Goal: Transaction & Acquisition: Book appointment/travel/reservation

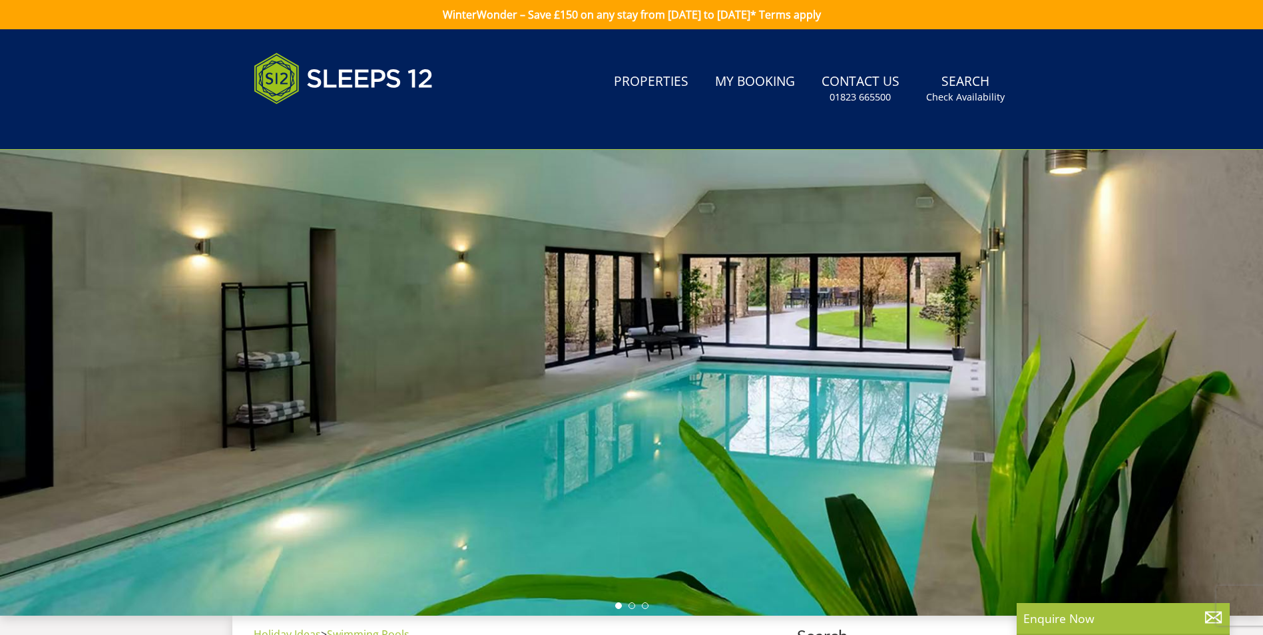
scroll to position [13, 0]
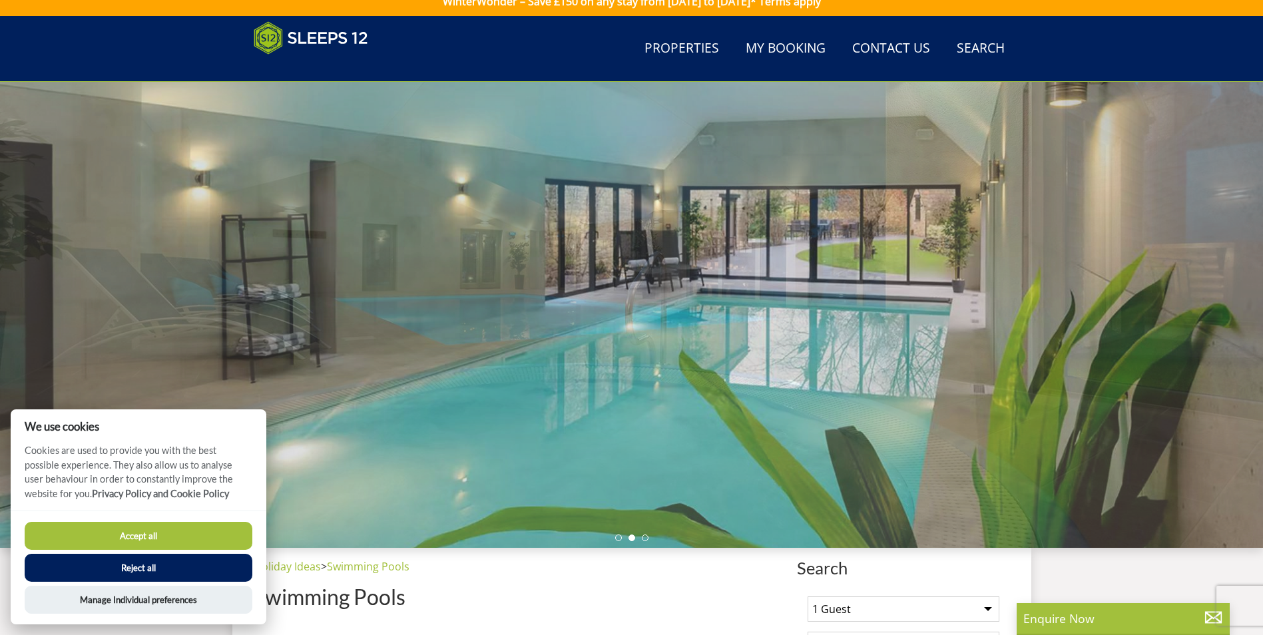
drag, startPoint x: 142, startPoint y: 531, endPoint x: 237, endPoint y: 519, distance: 95.4
click at [150, 531] on button "Accept all" at bounding box center [139, 536] width 228 height 28
checkbox input "true"
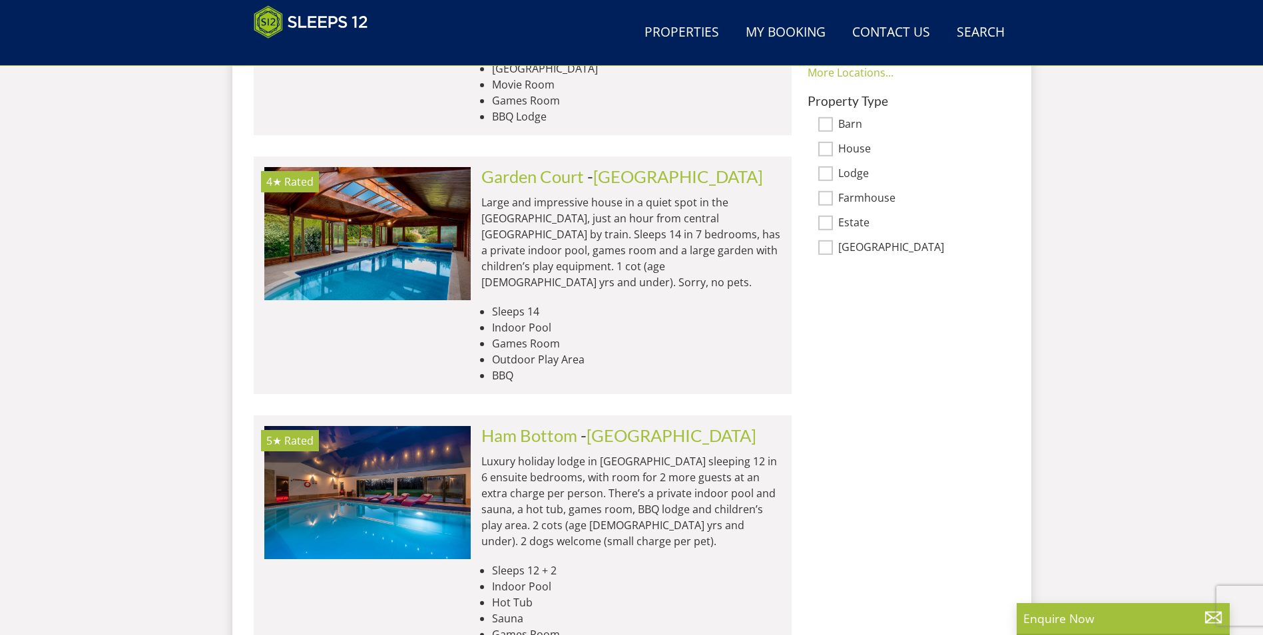
scroll to position [1086, 0]
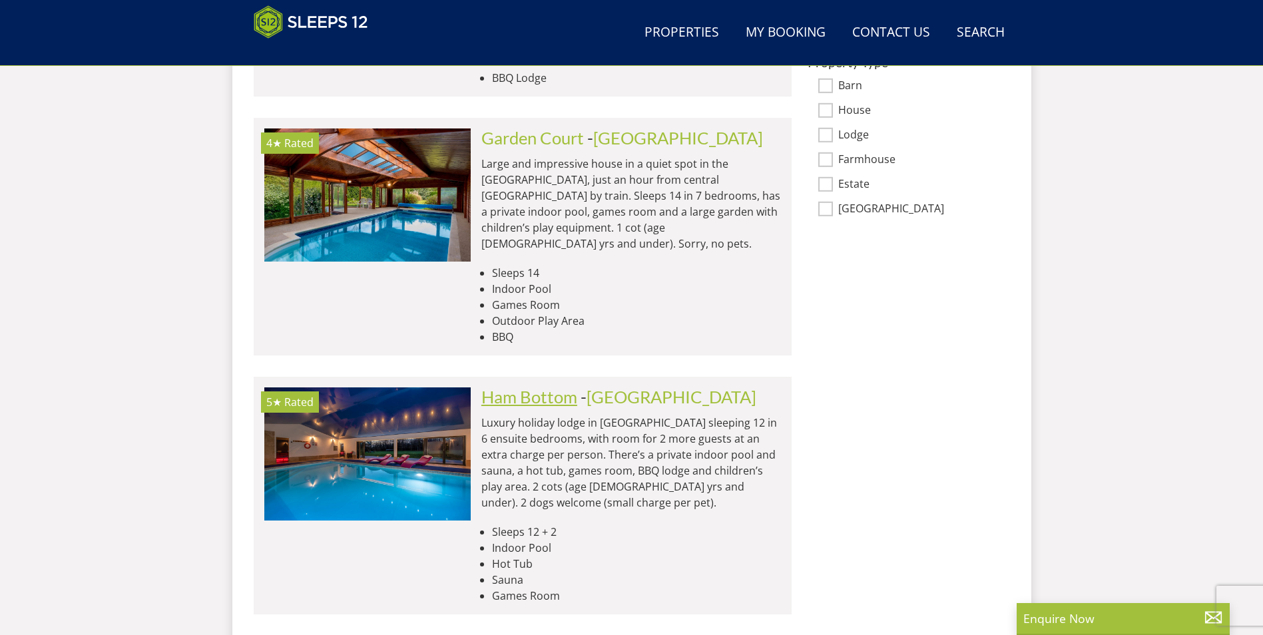
click at [519, 387] on link "Ham Bottom" at bounding box center [529, 397] width 96 height 20
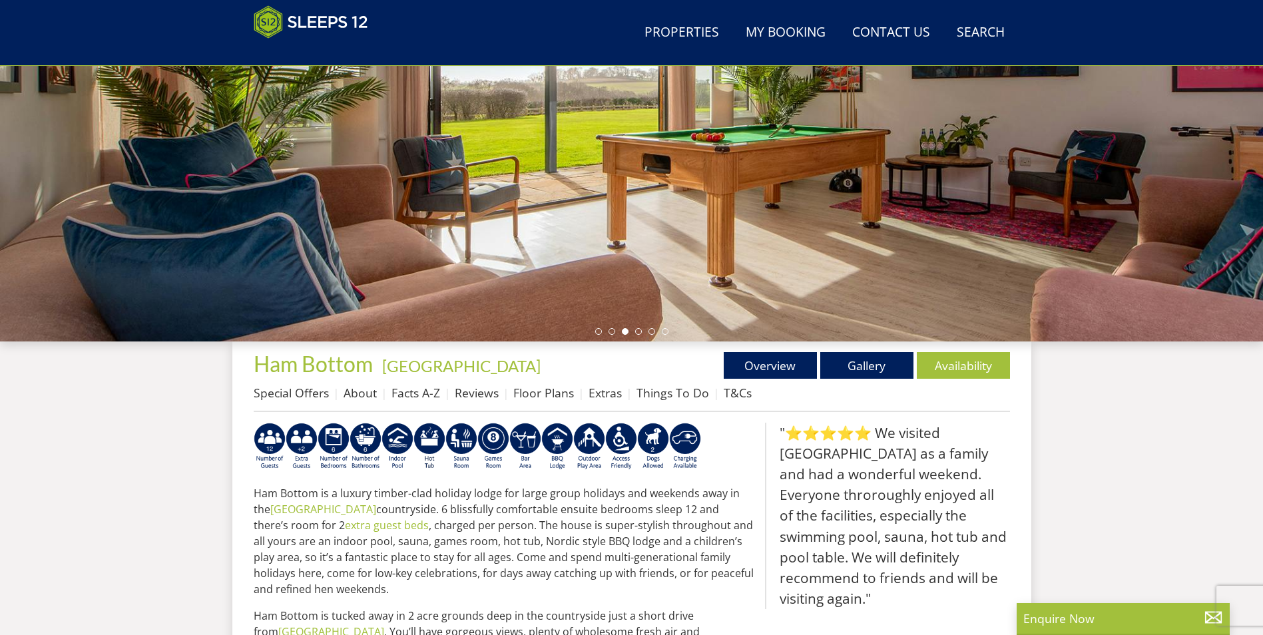
scroll to position [214, 0]
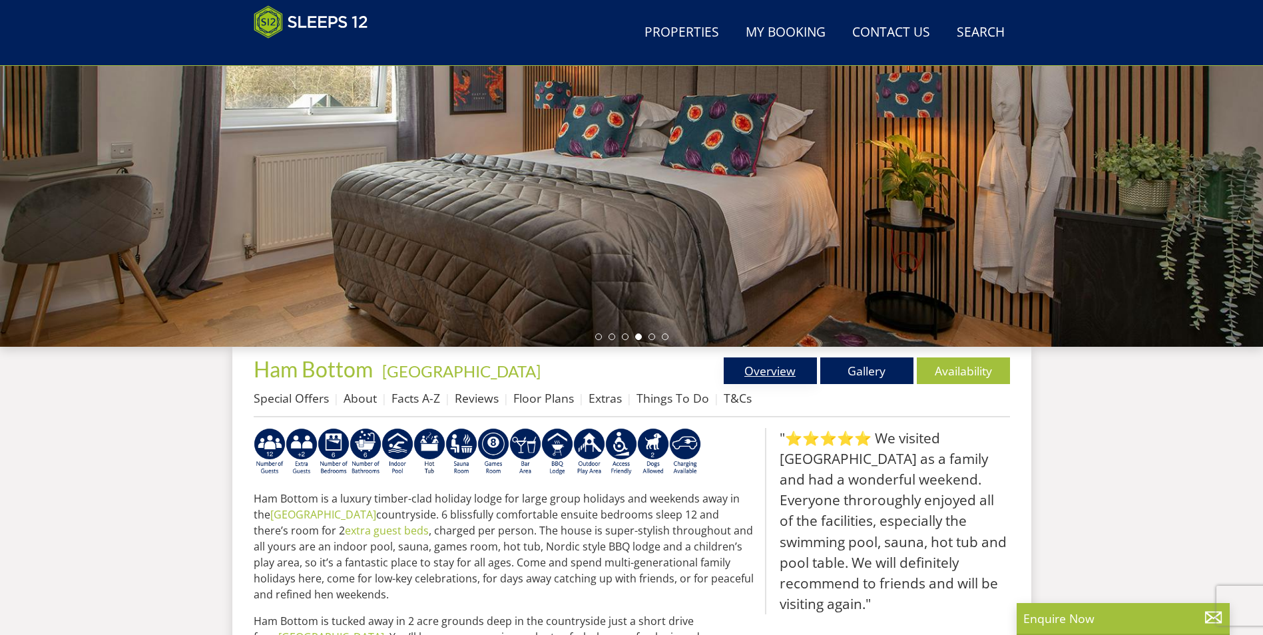
click at [778, 375] on link "Overview" at bounding box center [770, 371] width 93 height 27
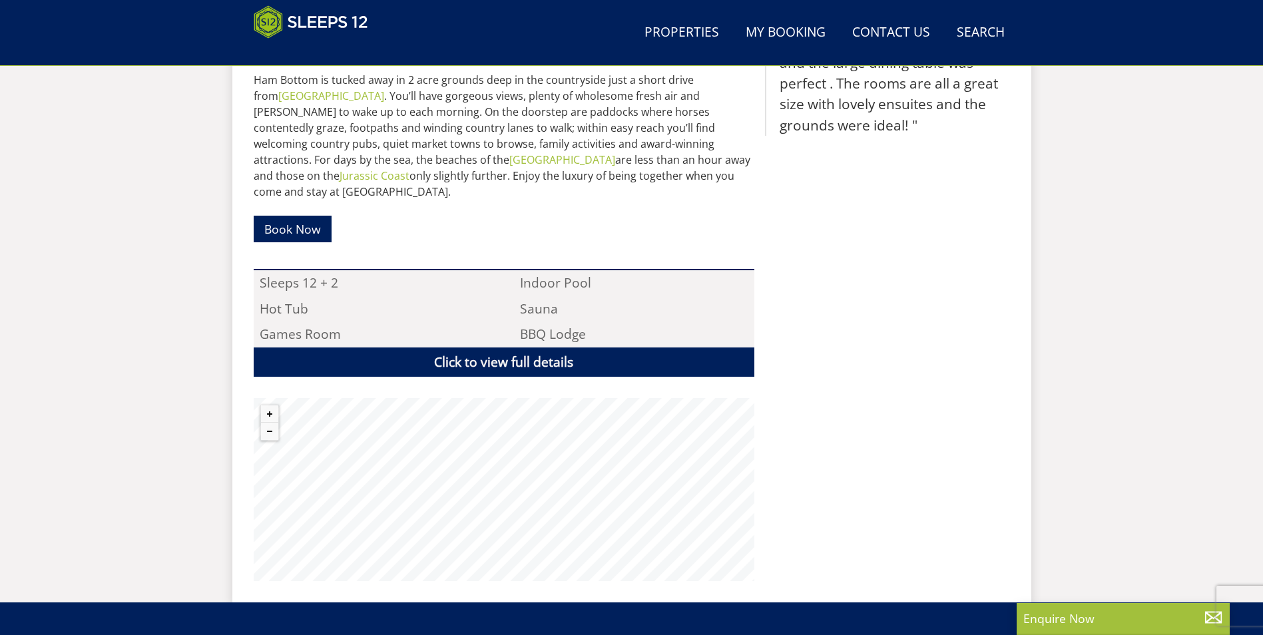
scroll to position [813, 0]
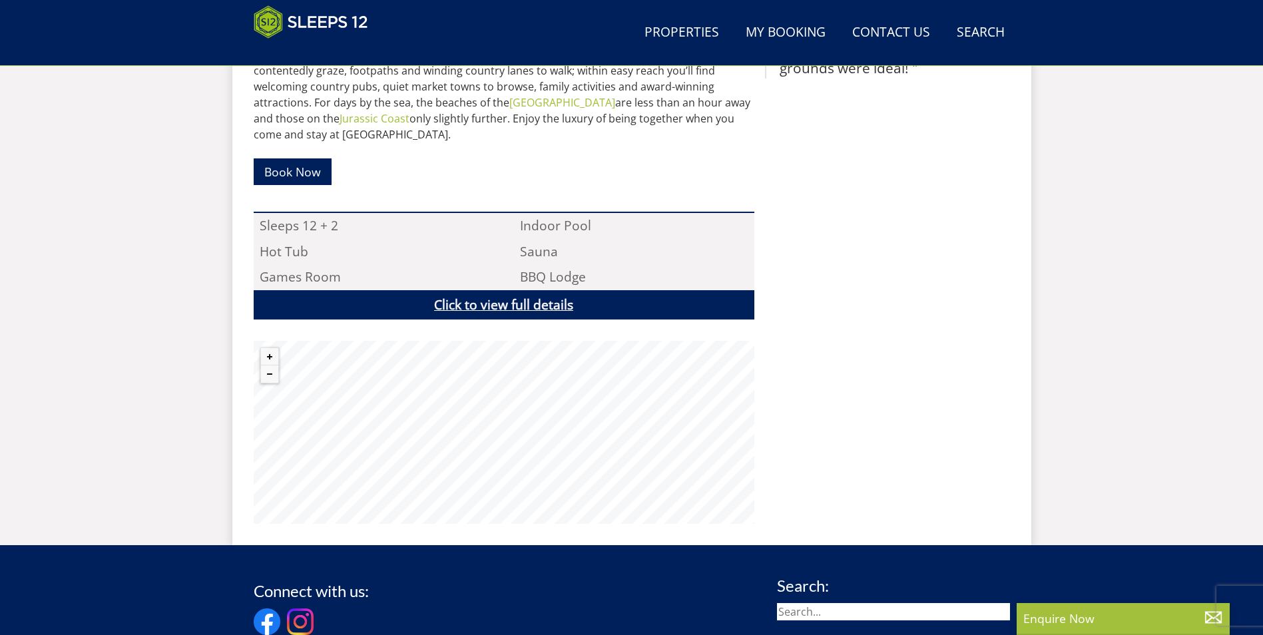
click at [467, 292] on link "Click to view full details" at bounding box center [504, 305] width 501 height 30
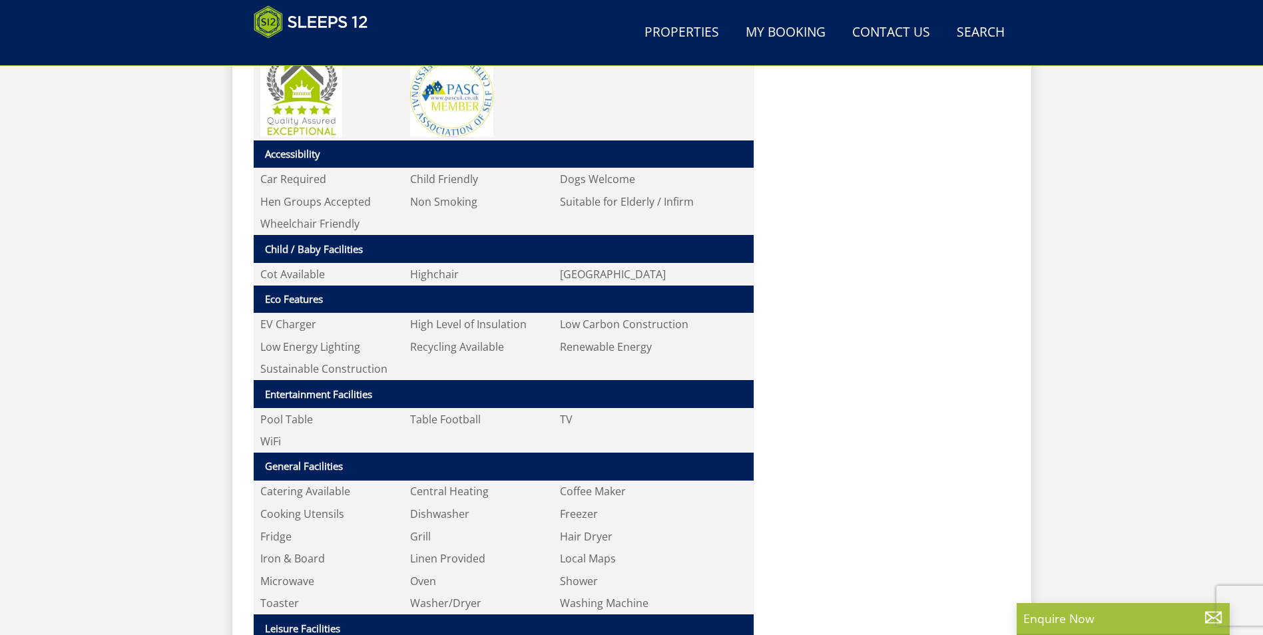
scroll to position [1079, 0]
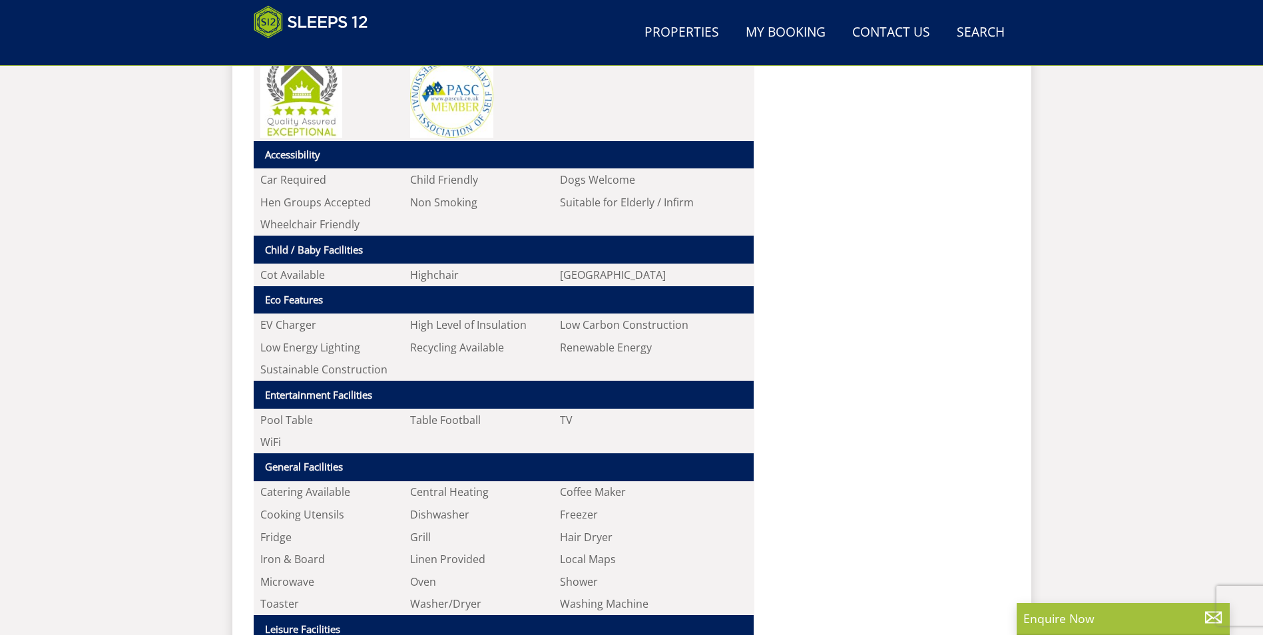
click at [493, 453] on th "General Facilities" at bounding box center [504, 467] width 500 height 28
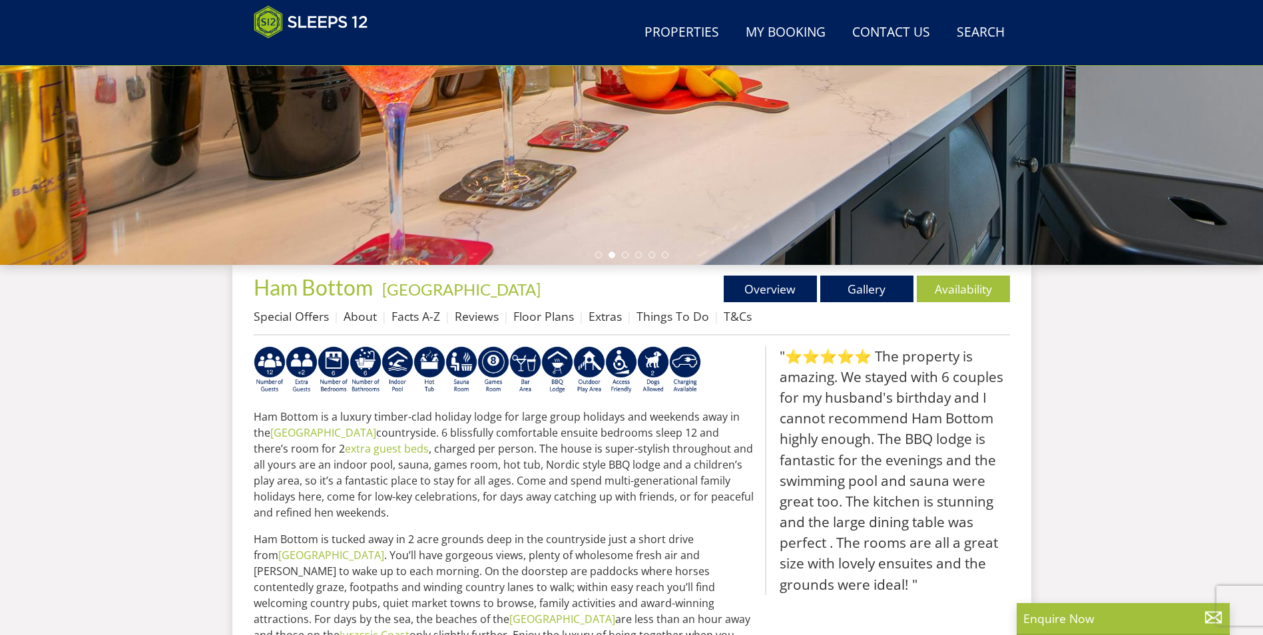
scroll to position [214, 0]
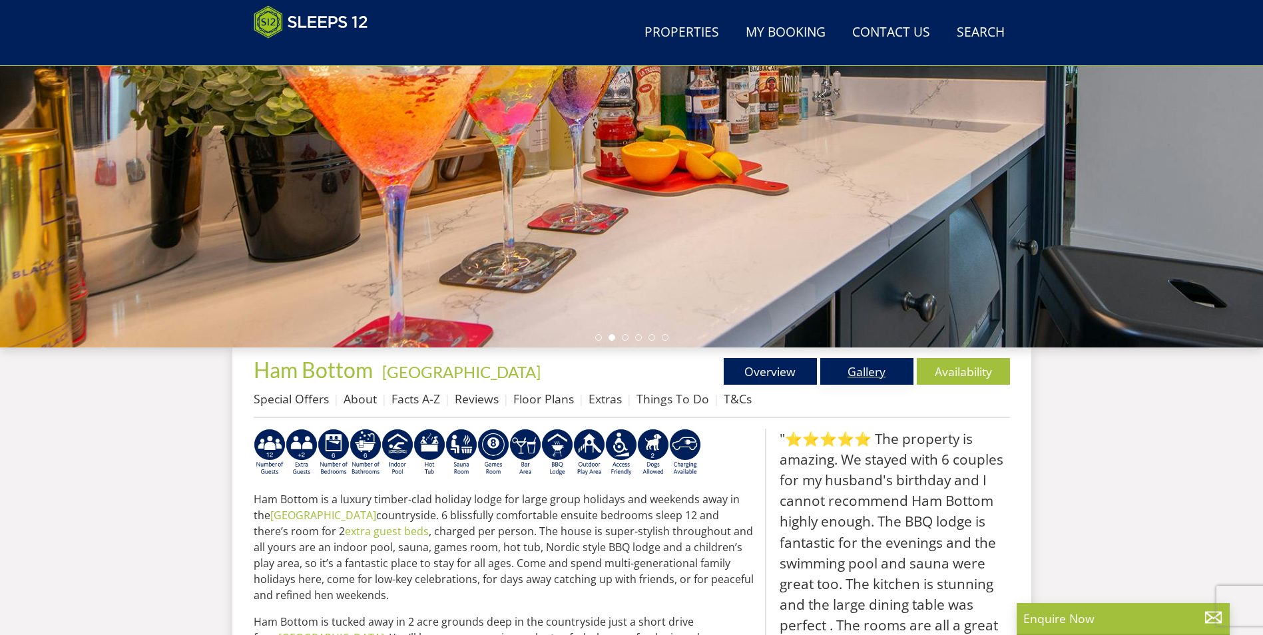
click at [869, 370] on link "Gallery" at bounding box center [866, 371] width 93 height 27
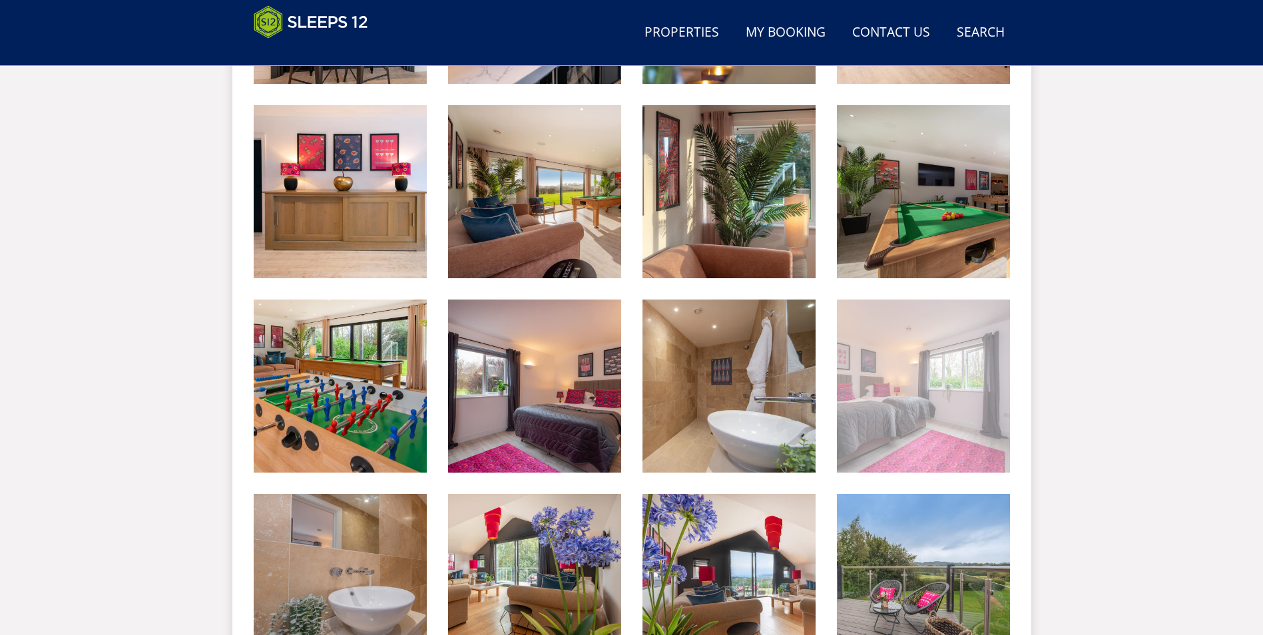
scroll to position [1144, 0]
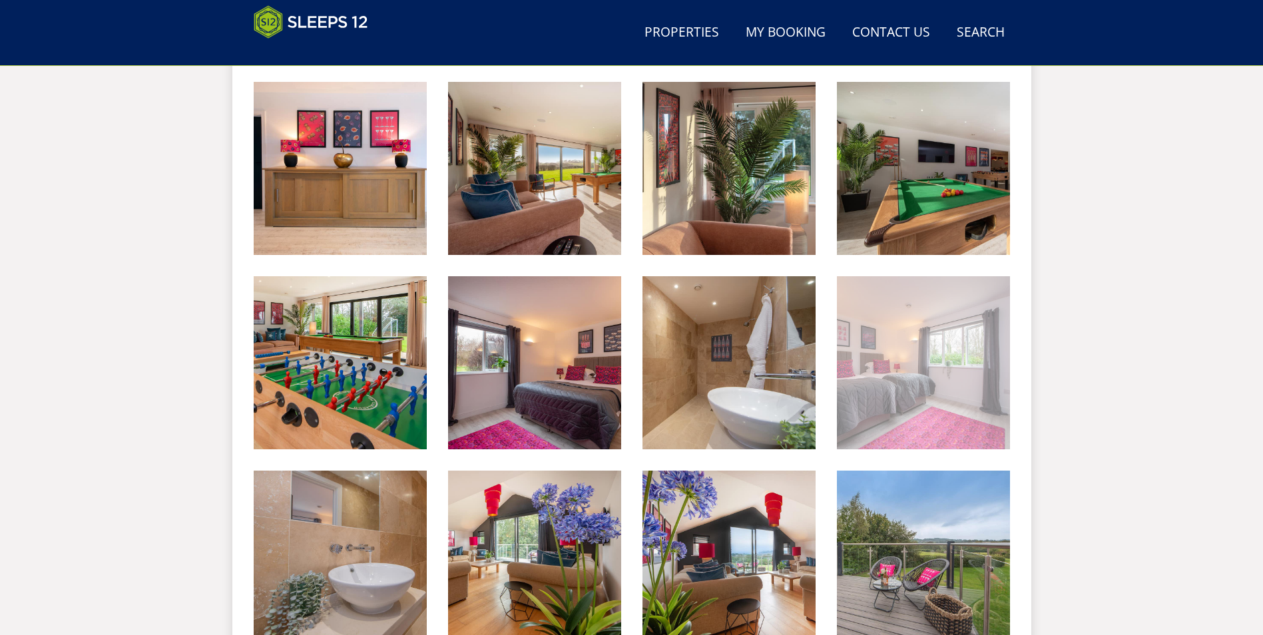
click at [903, 390] on img at bounding box center [923, 362] width 173 height 173
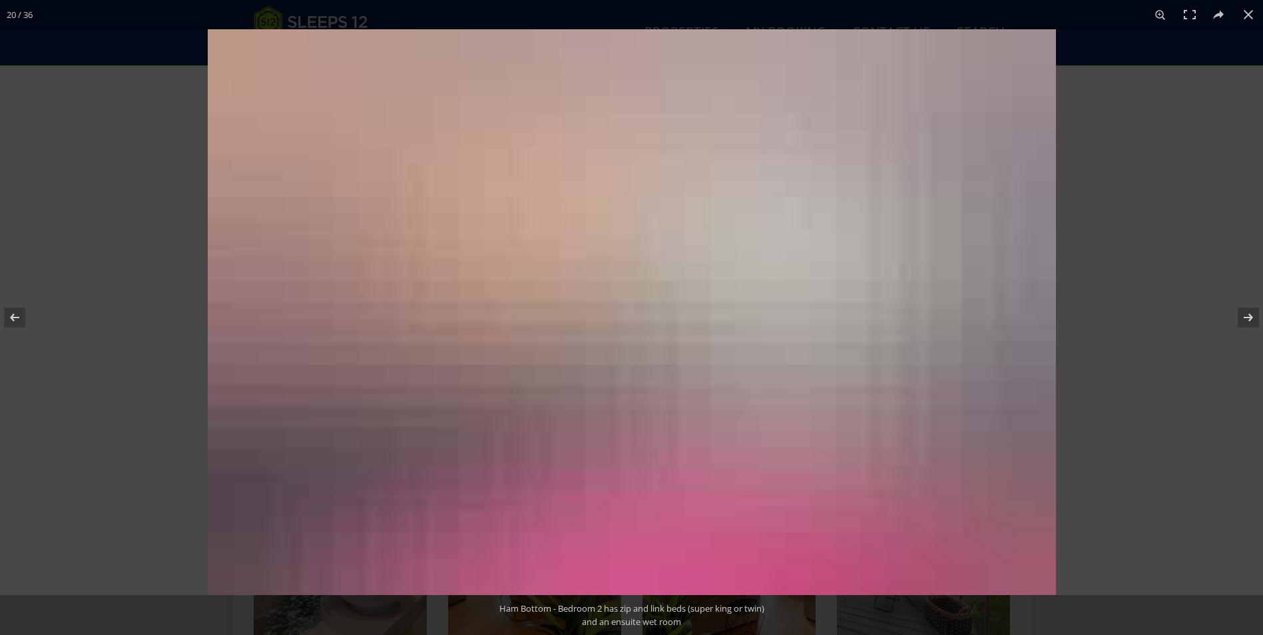
click at [903, 390] on img at bounding box center [632, 312] width 848 height 566
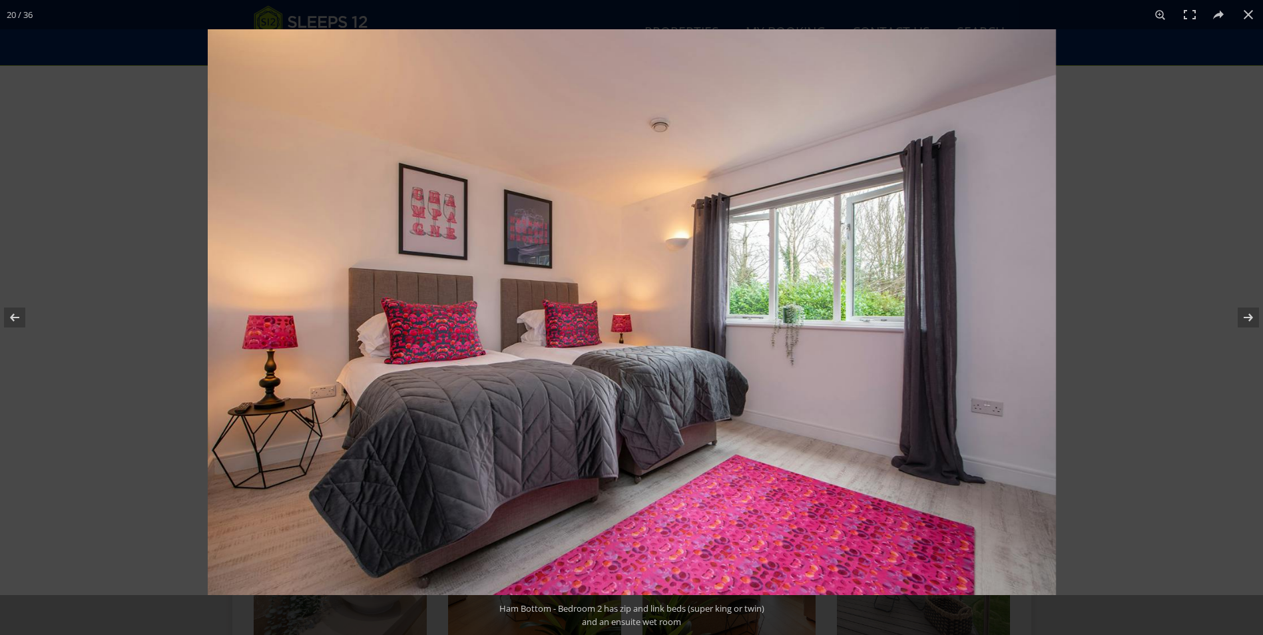
drag, startPoint x: 265, startPoint y: 0, endPoint x: 642, endPoint y: 204, distance: 429.3
click at [642, 206] on img at bounding box center [632, 312] width 848 height 566
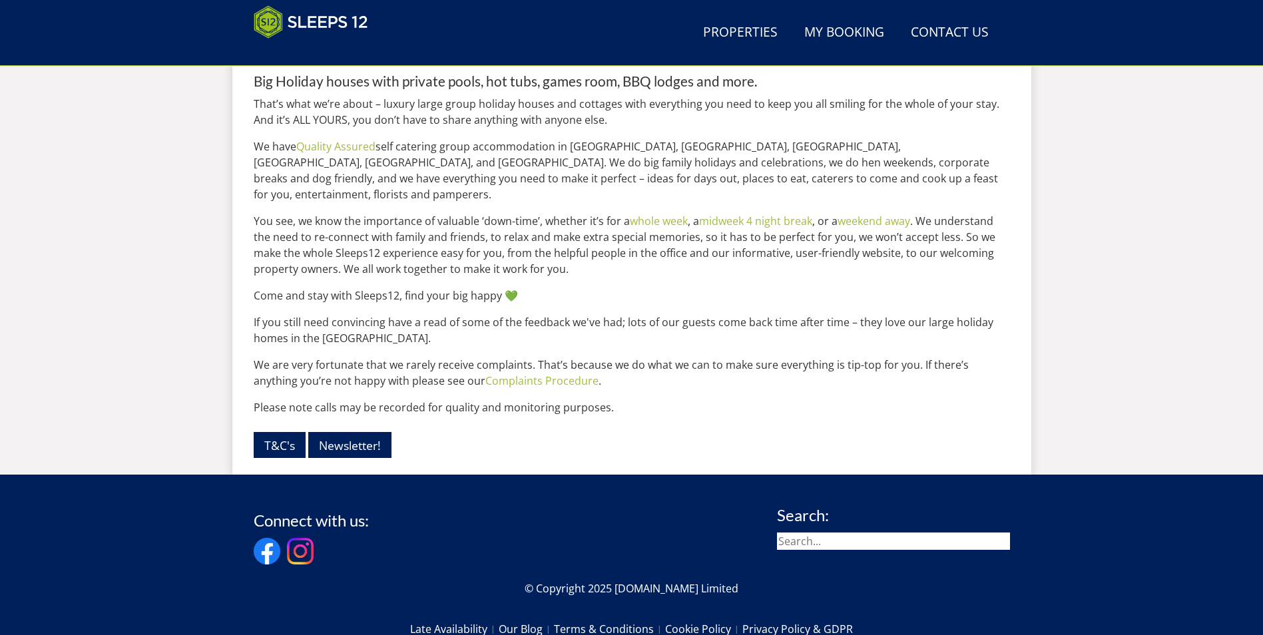
scroll to position [1678, 0]
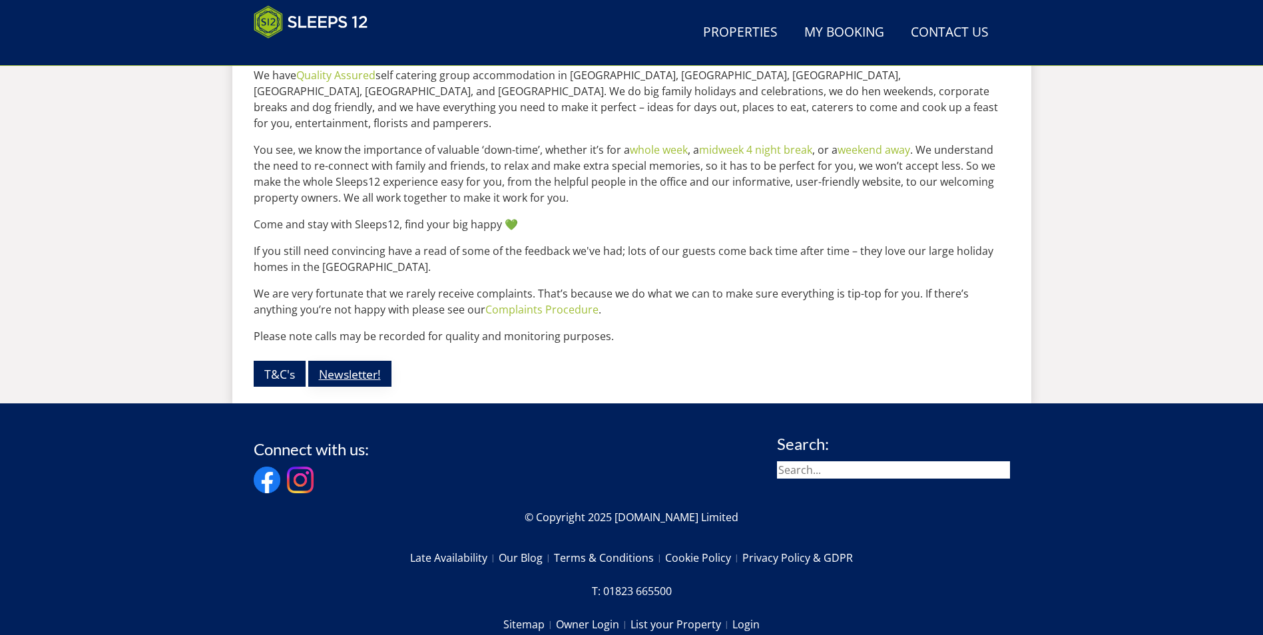
click at [369, 387] on link "Newsletter!" at bounding box center [349, 374] width 83 height 26
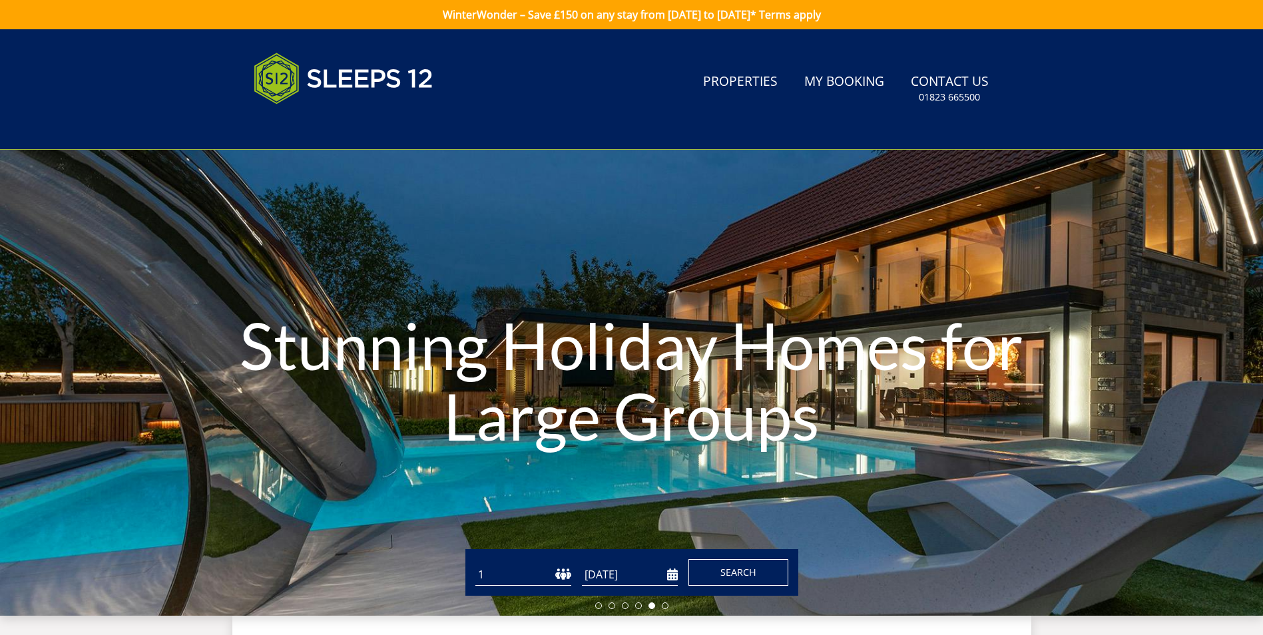
click at [742, 575] on span "Search" at bounding box center [738, 572] width 36 height 13
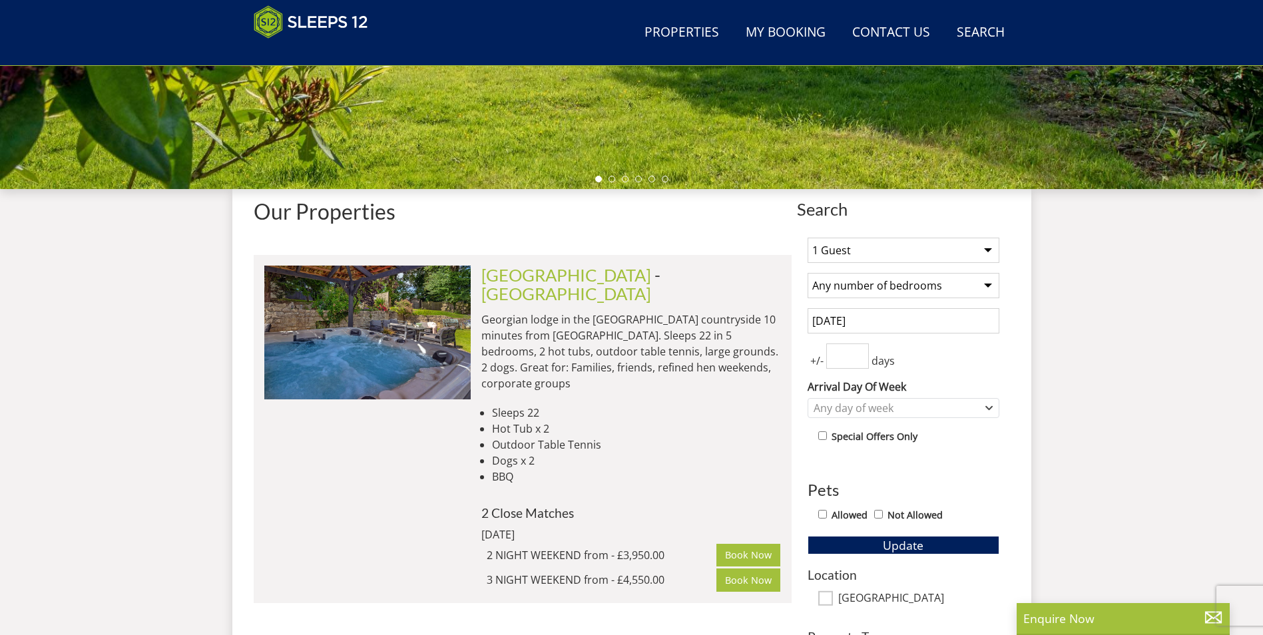
scroll to position [342, 0]
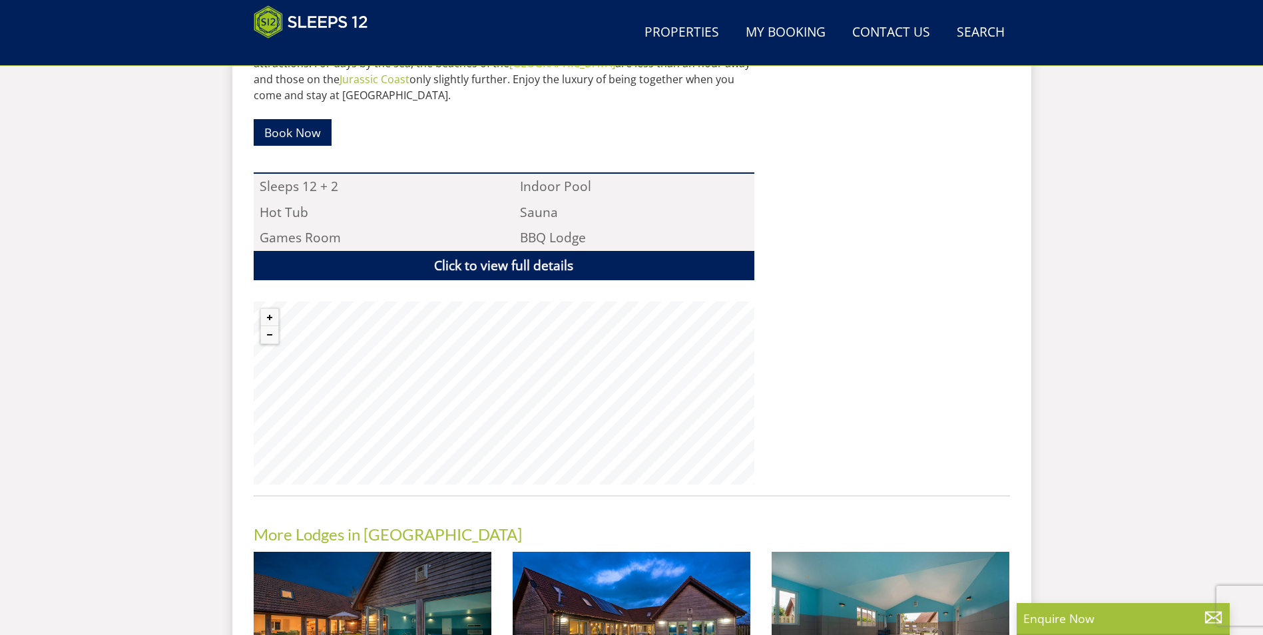
scroll to position [877, 0]
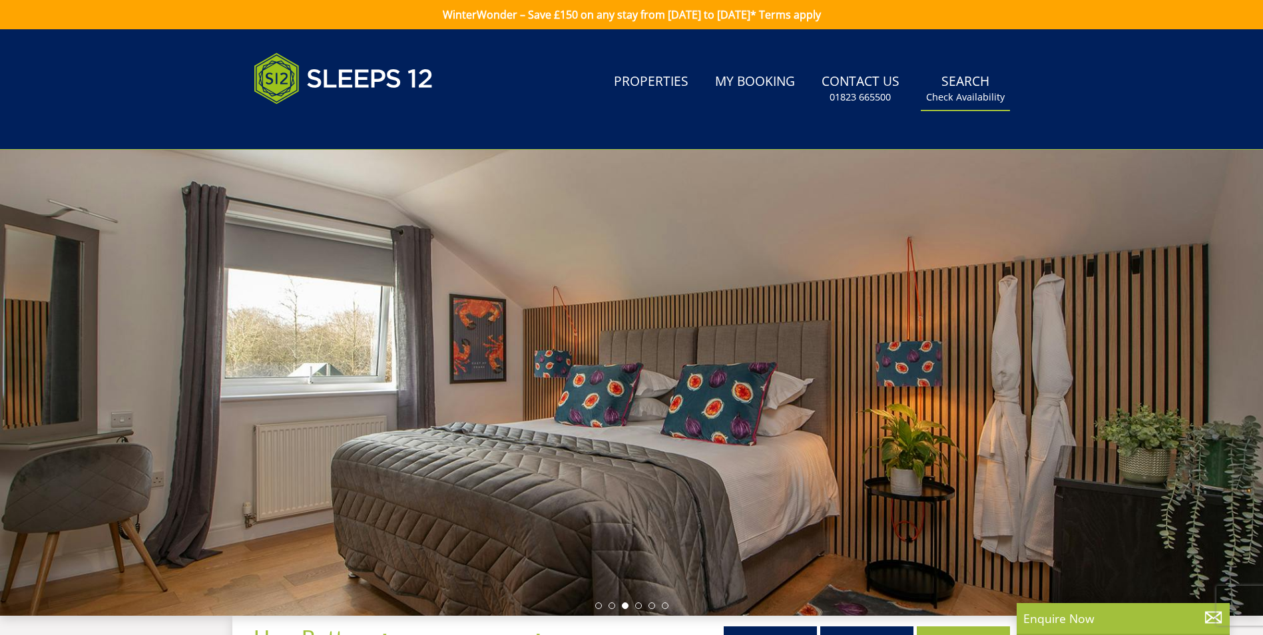
click at [957, 94] on small "Check Availability" at bounding box center [965, 97] width 79 height 13
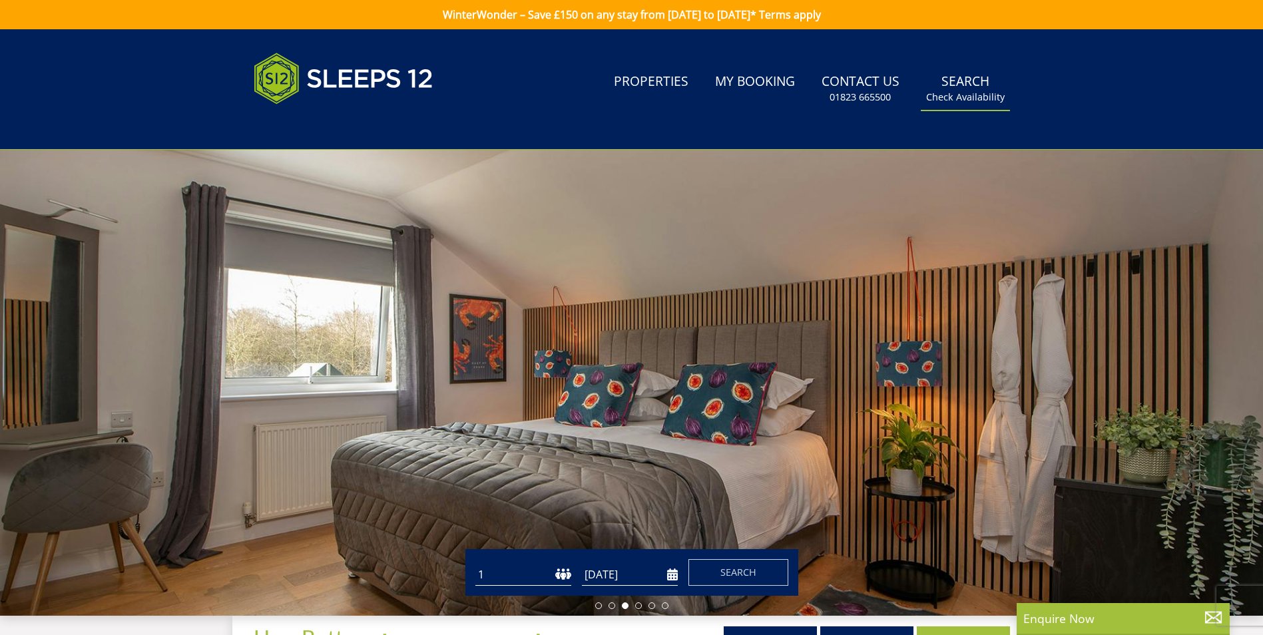
click at [959, 81] on link "Search Check Availability" at bounding box center [965, 88] width 89 height 43
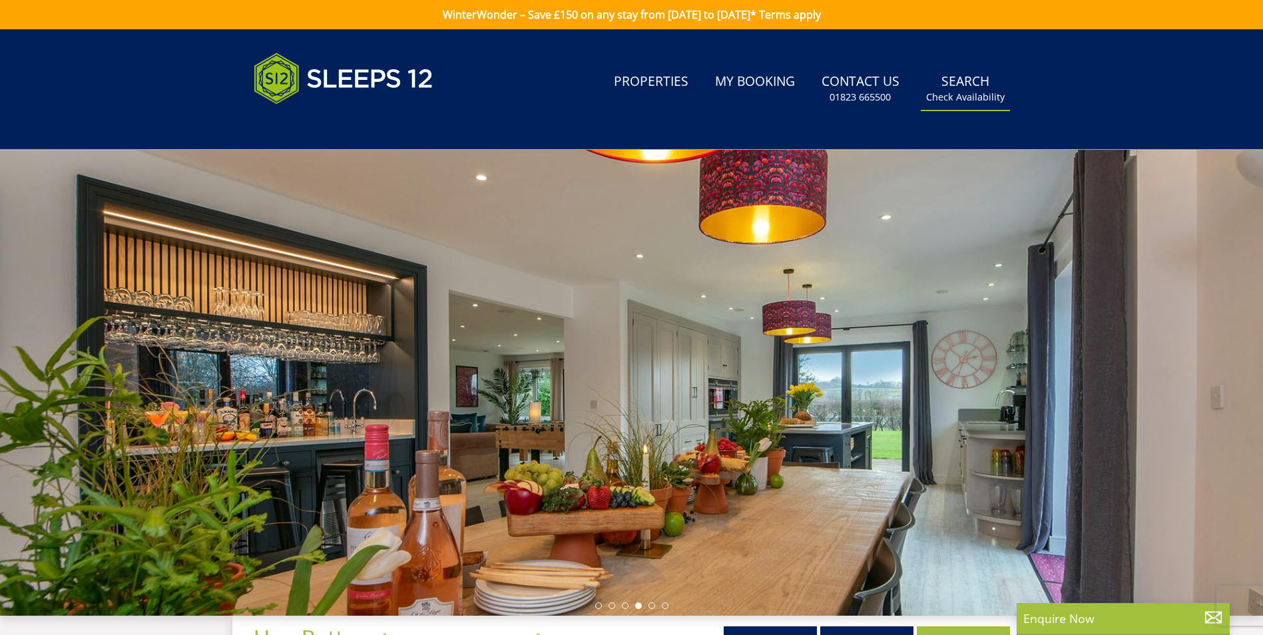
click at [966, 79] on link "Search Check Availability" at bounding box center [965, 88] width 89 height 43
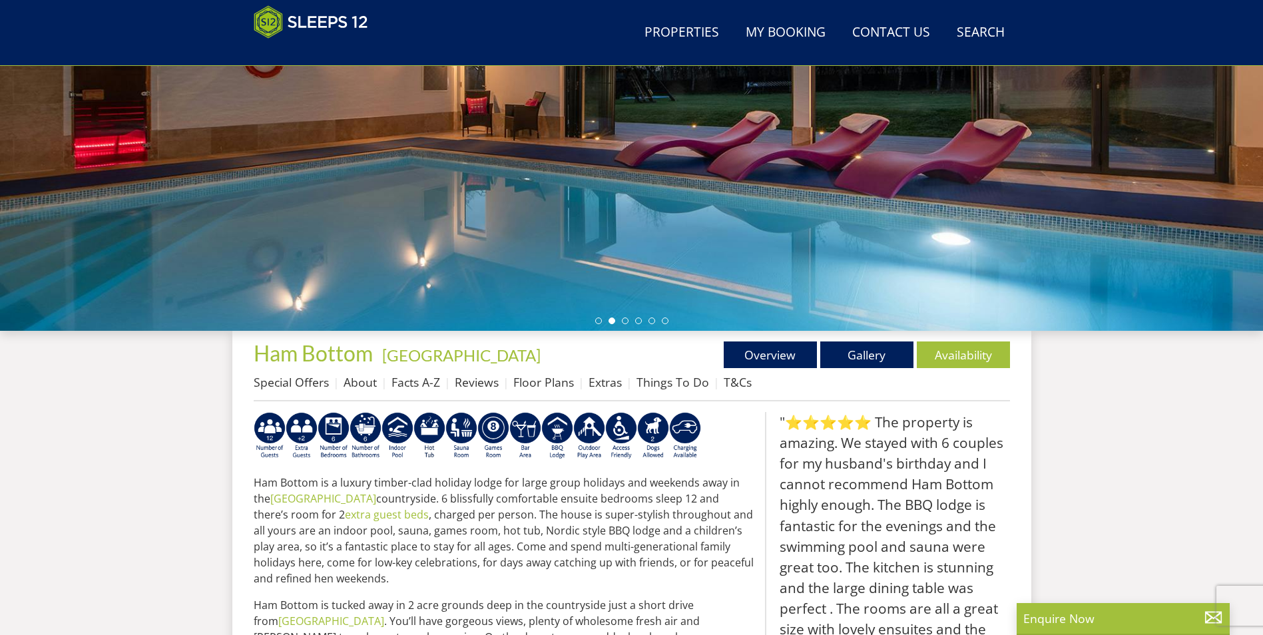
scroll to position [212, 0]
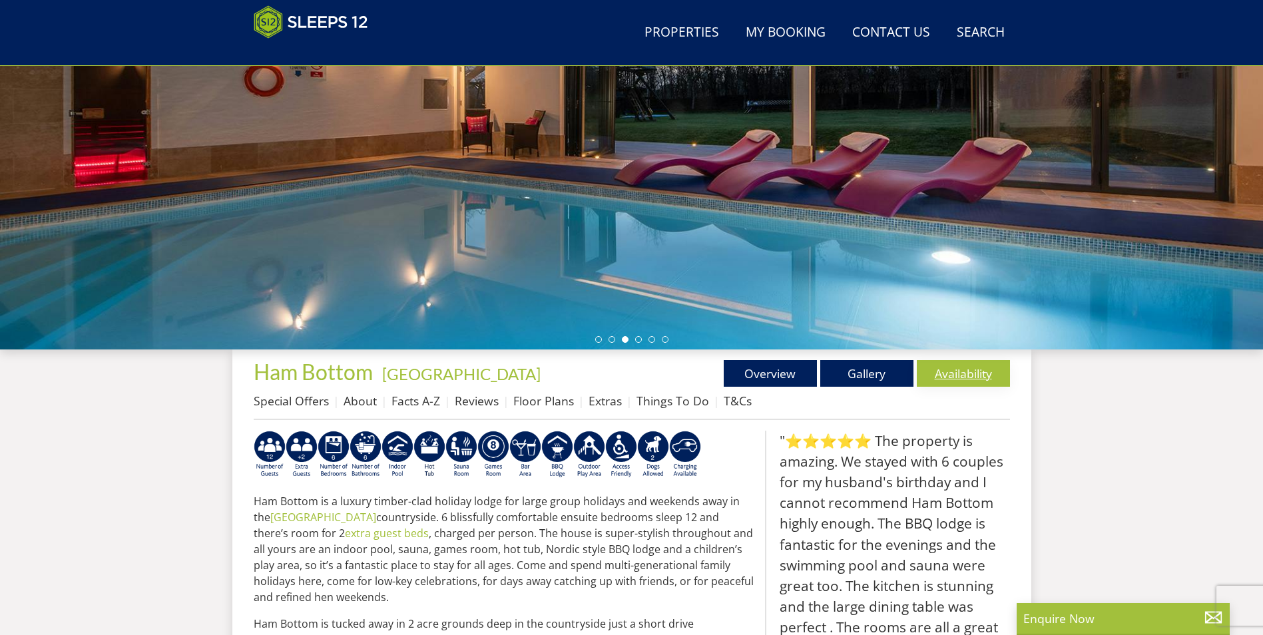
click at [959, 372] on link "Availability" at bounding box center [963, 373] width 93 height 27
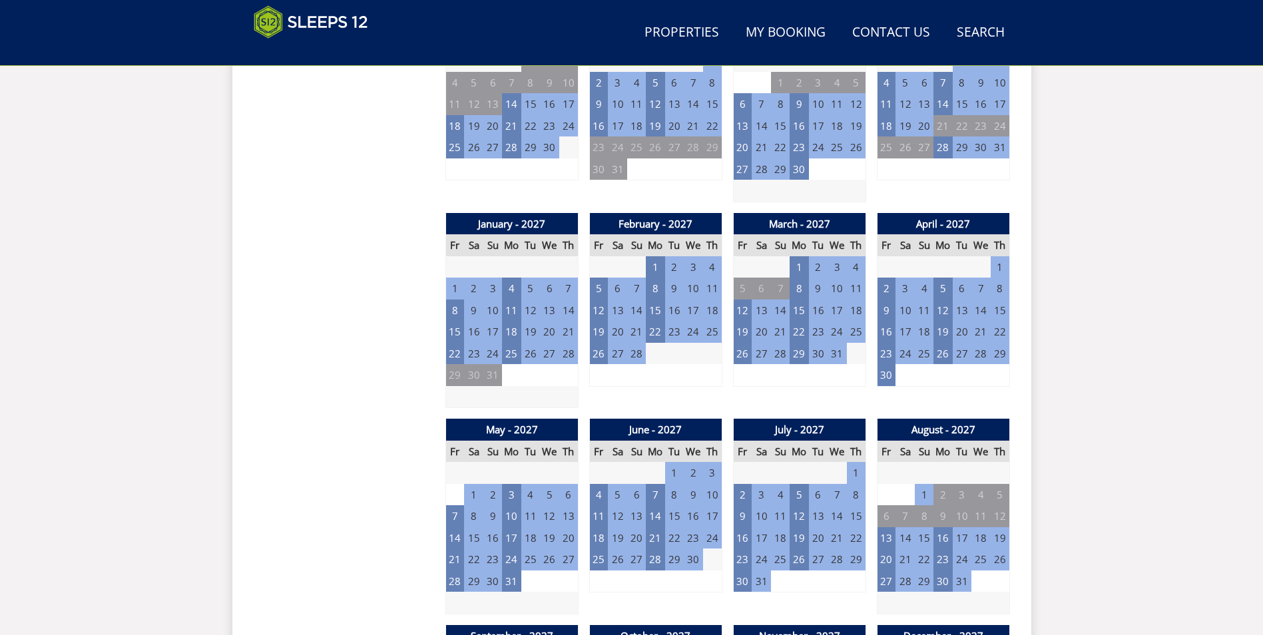
scroll to position [1230, 0]
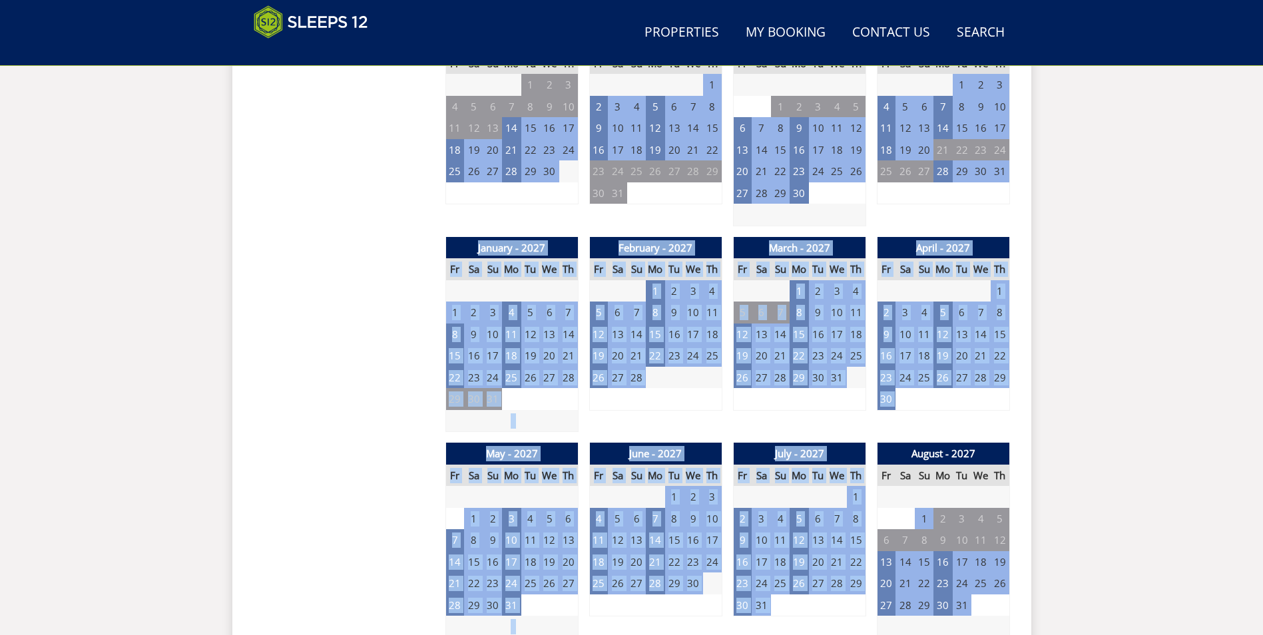
drag, startPoint x: 443, startPoint y: 244, endPoint x: 1049, endPoint y: 601, distance: 703.1
click at [1049, 601] on div "Search Menu Properties My Booking Contact Us [PHONE_NUMBER] Search Check Availa…" at bounding box center [631, 142] width 1263 height 2684
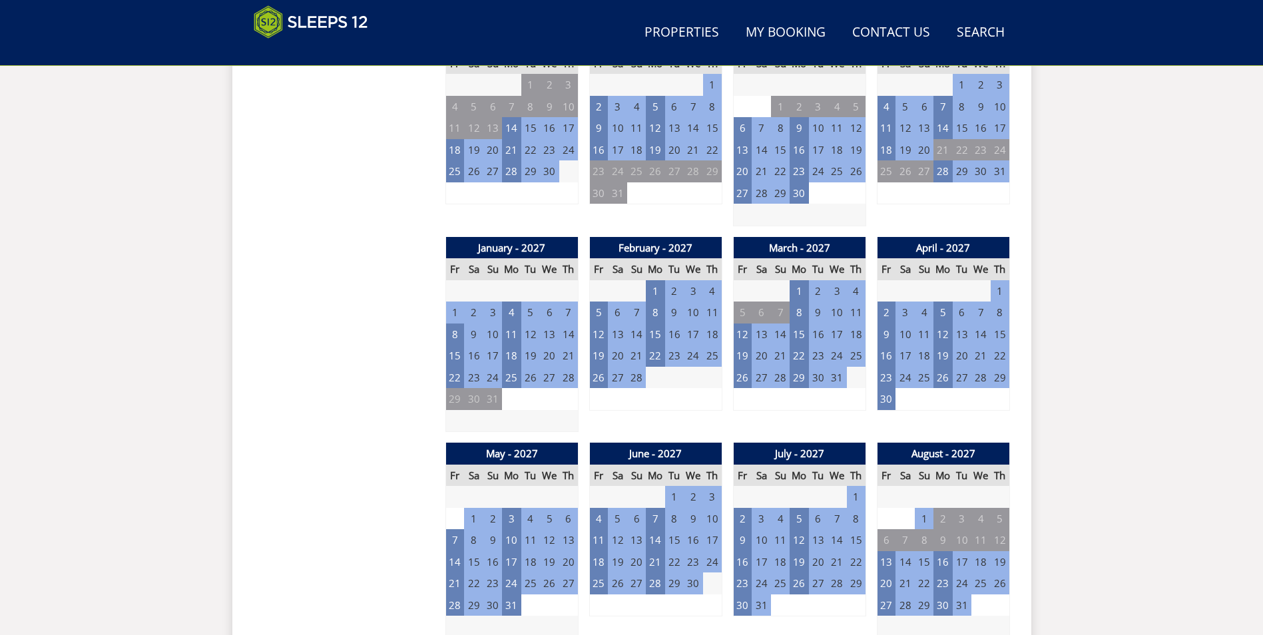
drag, startPoint x: 1130, startPoint y: 291, endPoint x: 1135, endPoint y: 296, distance: 7.1
click at [1131, 294] on div "Search Menu Properties My Booking Contact Us [PHONE_NUMBER] Search Check Availa…" at bounding box center [631, 142] width 1263 height 2684
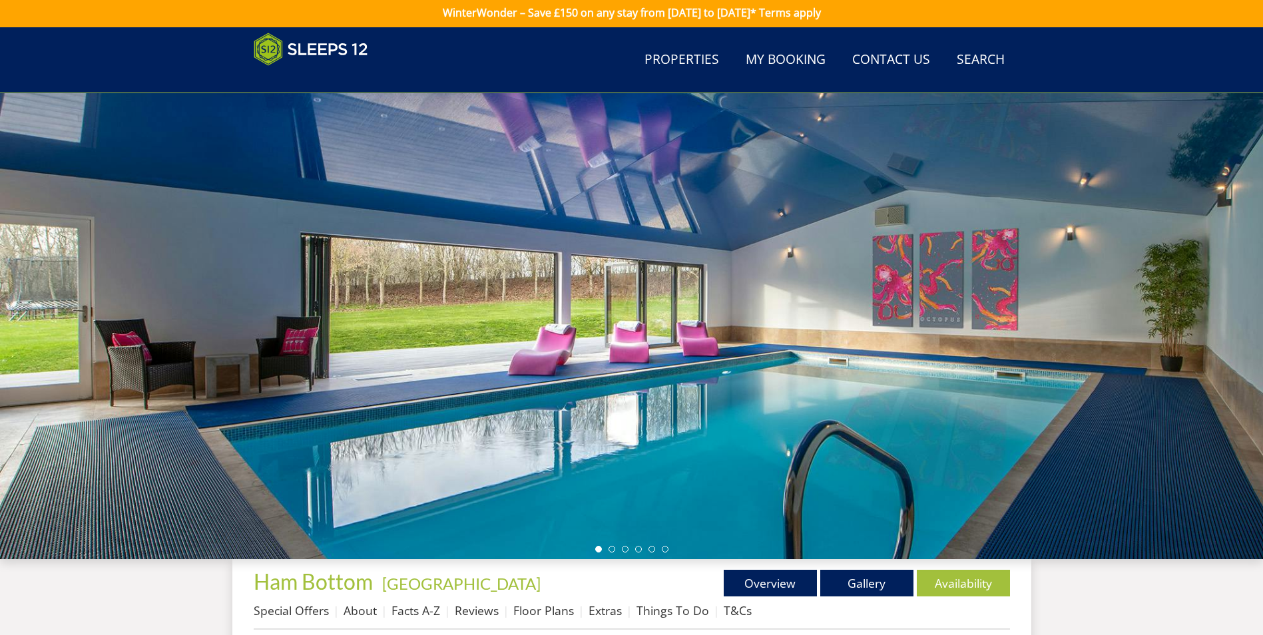
scroll to position [0, 0]
